Goal: Find contact information: Find contact information

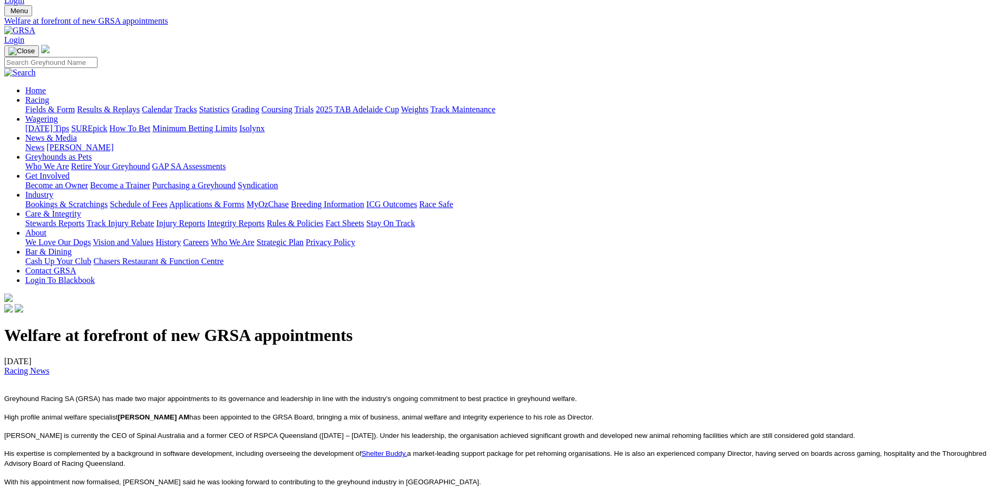
scroll to position [105, 0]
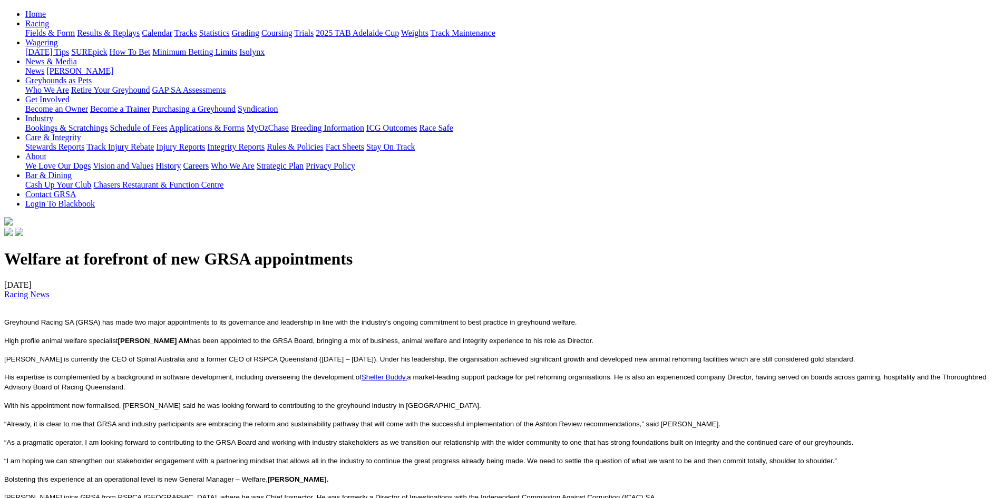
click at [305, 363] on span "[PERSON_NAME] is currently the CEO of Spinal Australia and a former CEO of RSPC…" at bounding box center [429, 359] width 851 height 8
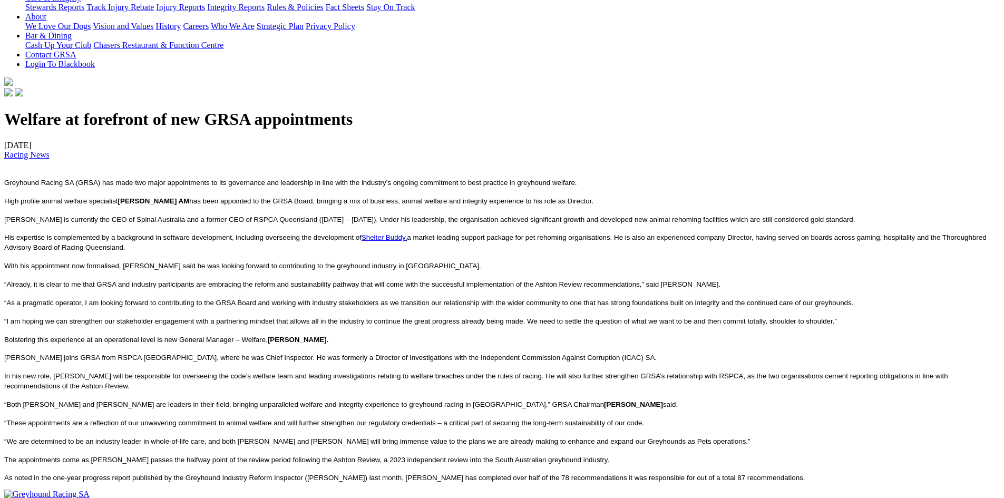
scroll to position [264, 0]
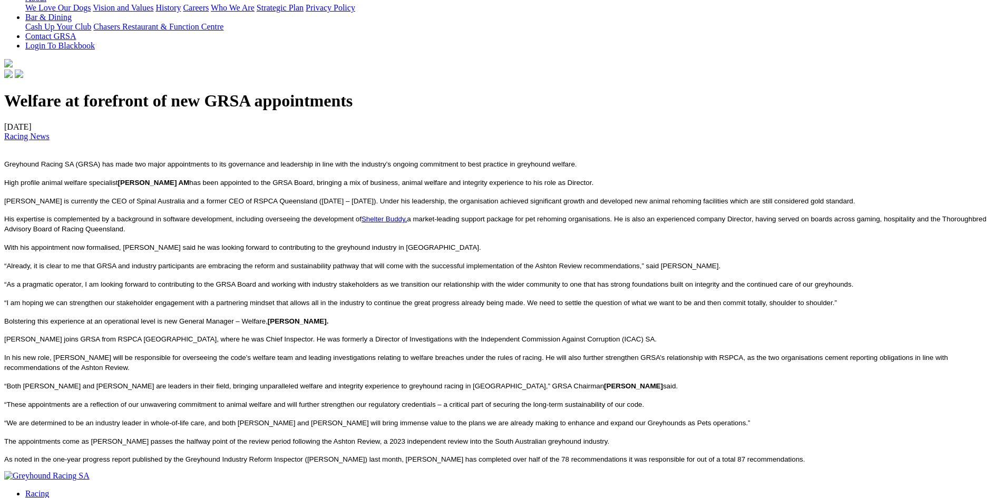
click at [204, 343] on span "[PERSON_NAME] joins GRSA from RSPCA [GEOGRAPHIC_DATA], where he was Chief Inspe…" at bounding box center [330, 339] width 653 height 8
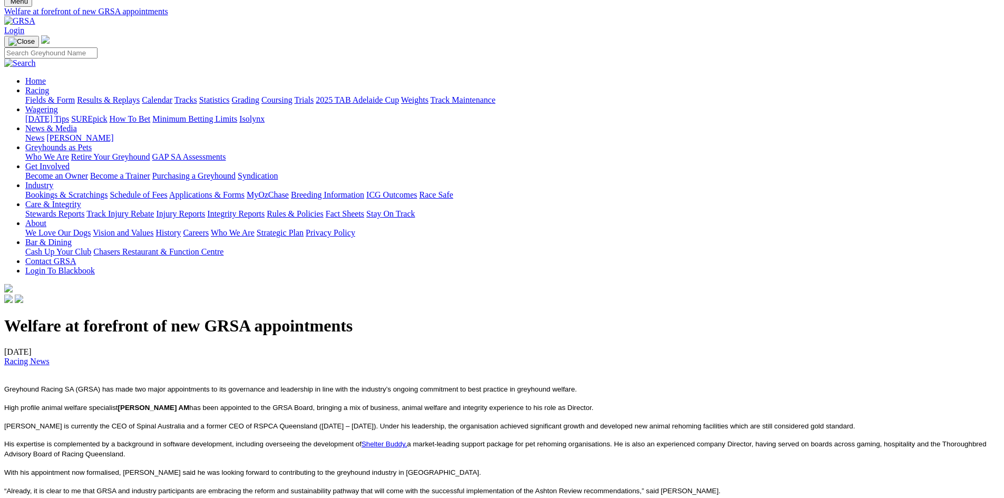
scroll to position [0, 0]
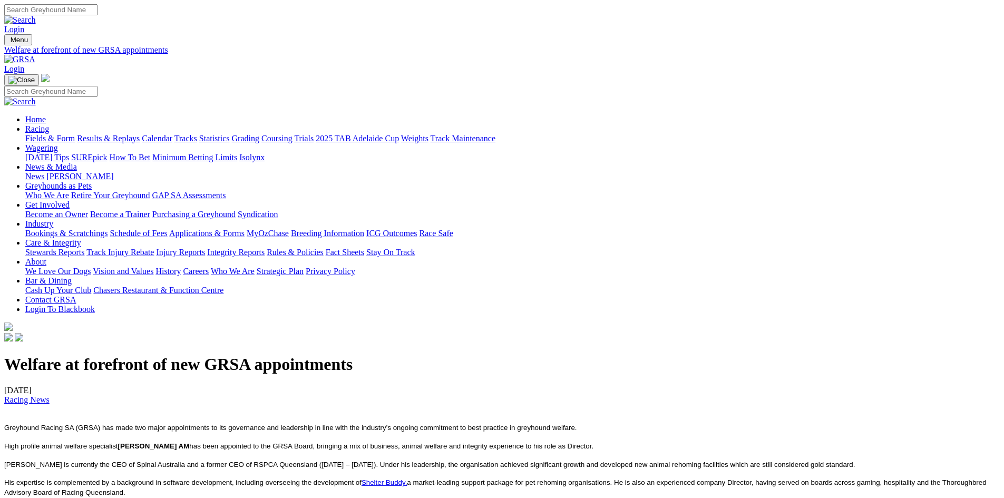
click at [76, 295] on link "Contact GRSA" at bounding box center [50, 299] width 51 height 9
